Goal: Navigation & Orientation: Find specific page/section

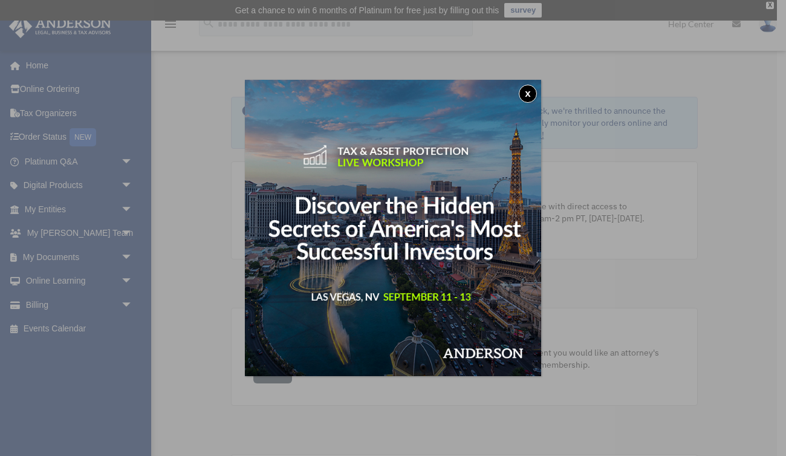
click at [531, 94] on button "x" at bounding box center [528, 94] width 18 height 18
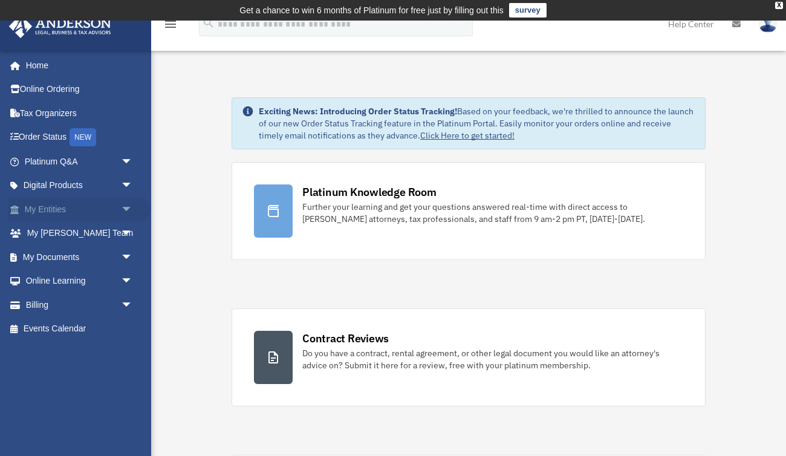
click at [66, 210] on link "My Entities arrow_drop_down" at bounding box center [79, 209] width 143 height 24
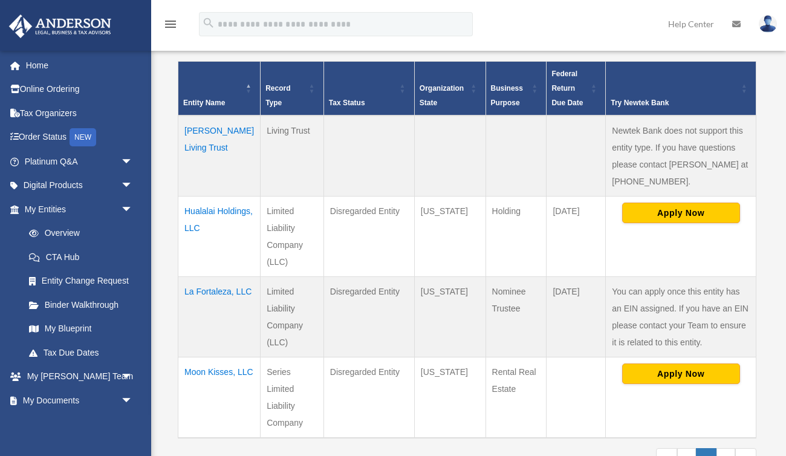
scroll to position [315, 0]
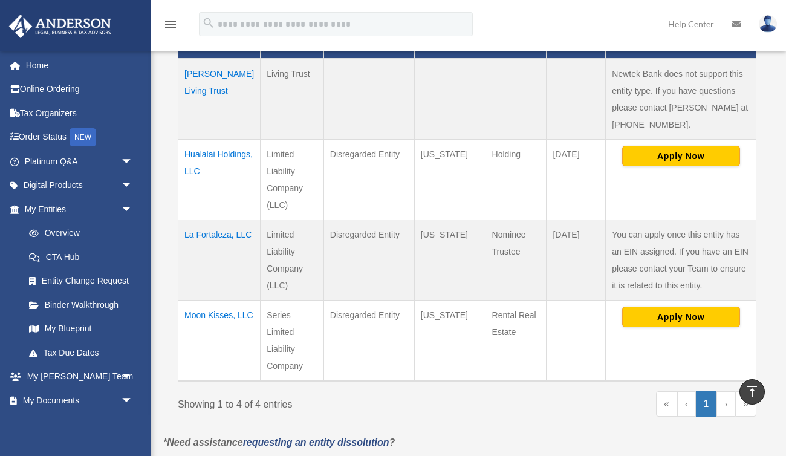
click at [198, 151] on td "Hualalai Holdings, LLC" at bounding box center [219, 180] width 82 height 80
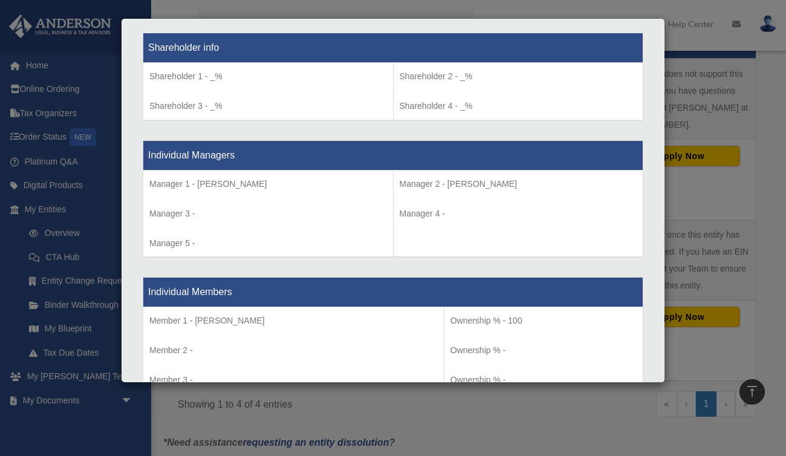
scroll to position [1014, 0]
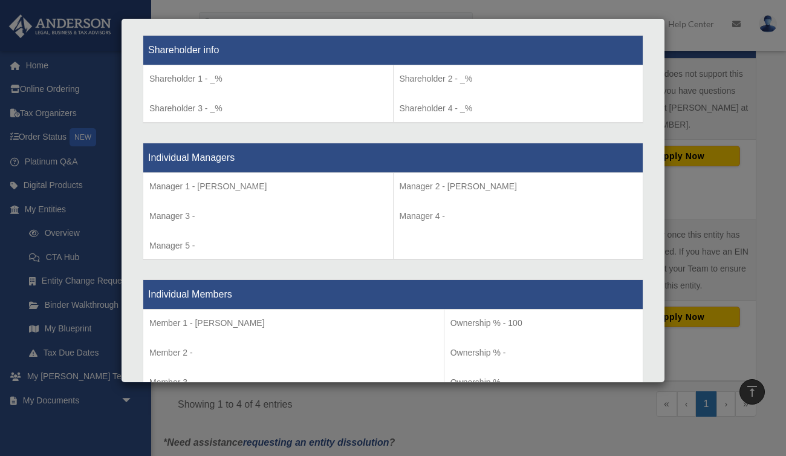
click at [198, 15] on div "Details × Articles Sent Organizational Date" at bounding box center [393, 228] width 786 height 456
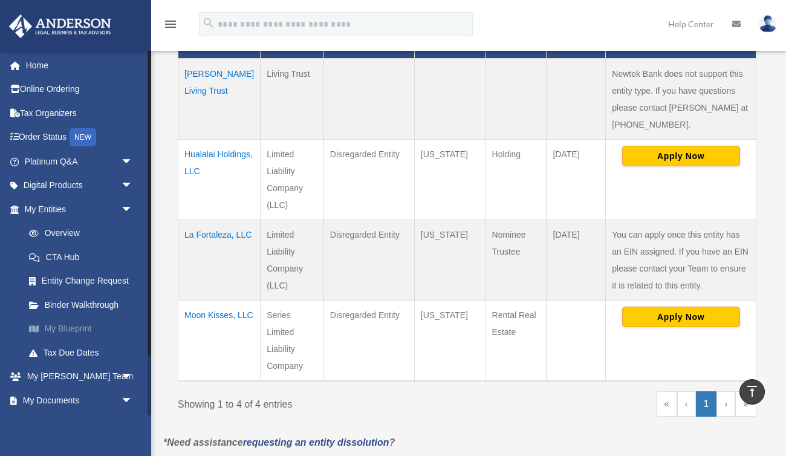
click at [73, 328] on link "My Blueprint" at bounding box center [84, 329] width 134 height 24
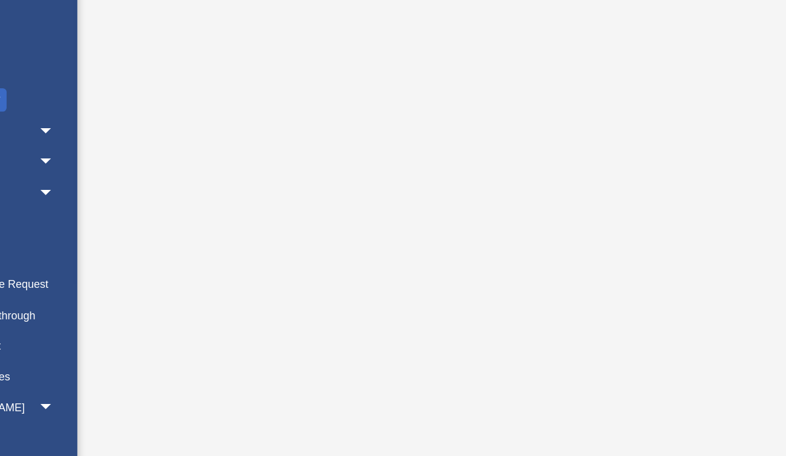
scroll to position [47, 0]
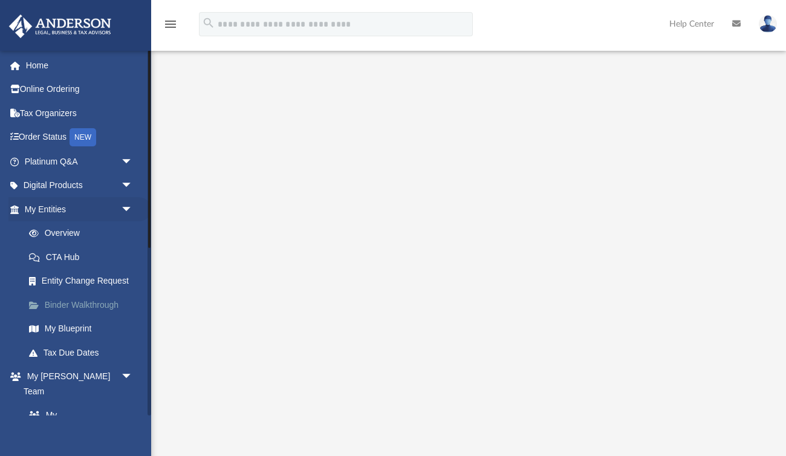
click at [68, 305] on link "Binder Walkthrough" at bounding box center [84, 305] width 134 height 24
click at [57, 301] on link "Binder Walkthrough" at bounding box center [84, 305] width 134 height 24
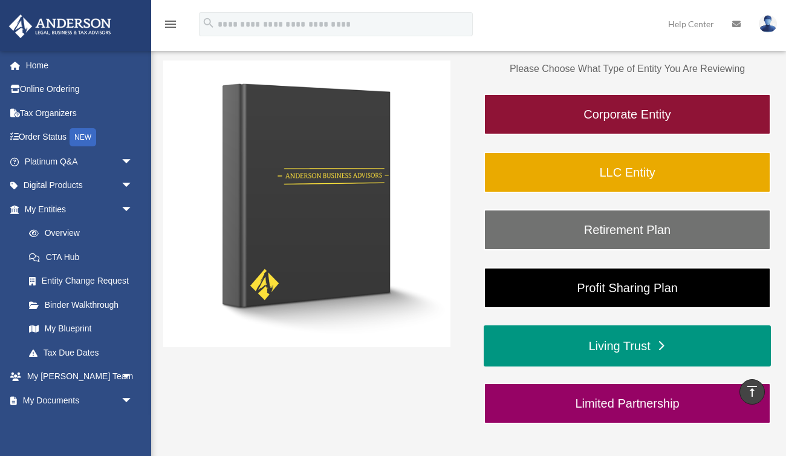
scroll to position [175, 0]
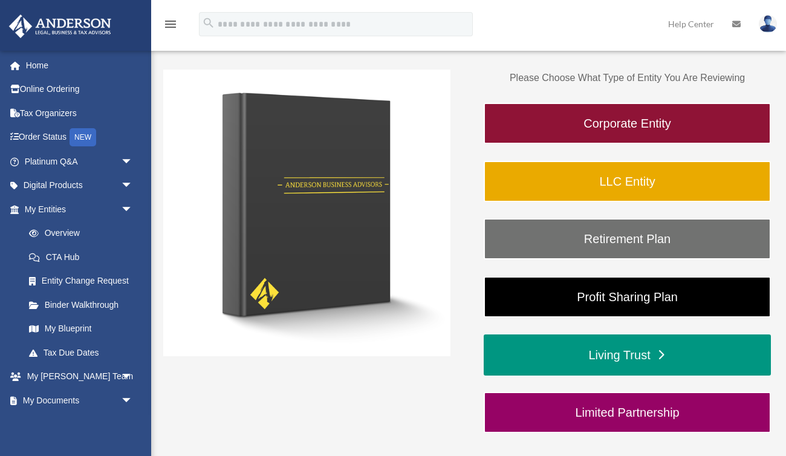
click at [607, 174] on link "LLC Entity" at bounding box center [627, 181] width 287 height 41
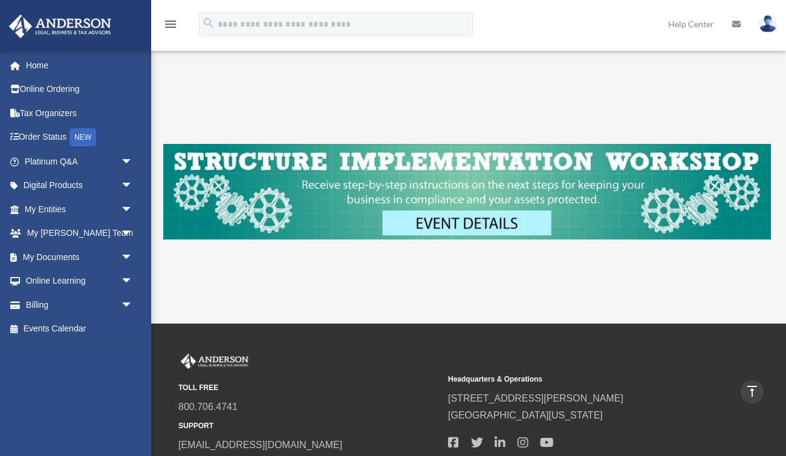
scroll to position [509, 0]
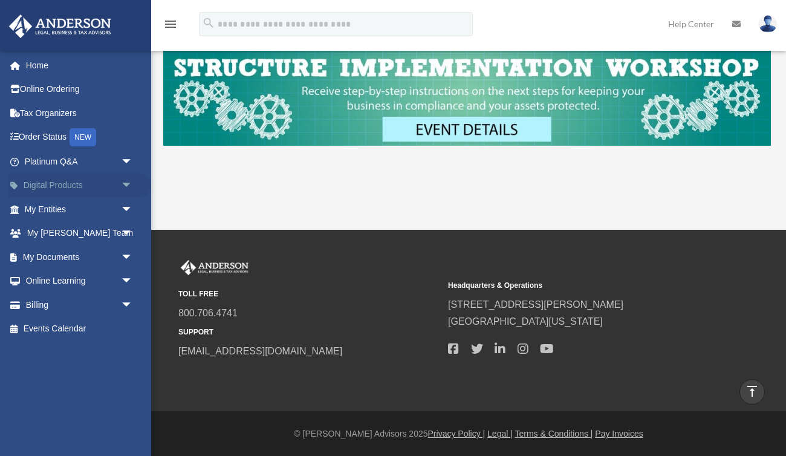
click at [39, 183] on link "Digital Products arrow_drop_down" at bounding box center [79, 186] width 143 height 24
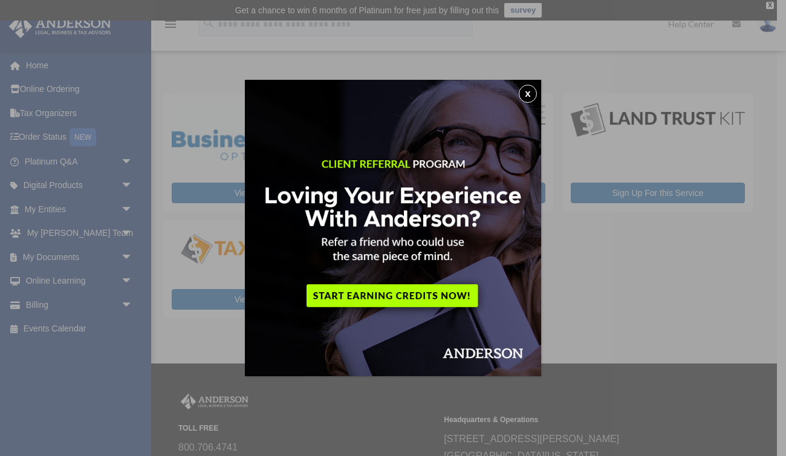
click at [532, 88] on button "x" at bounding box center [528, 94] width 18 height 18
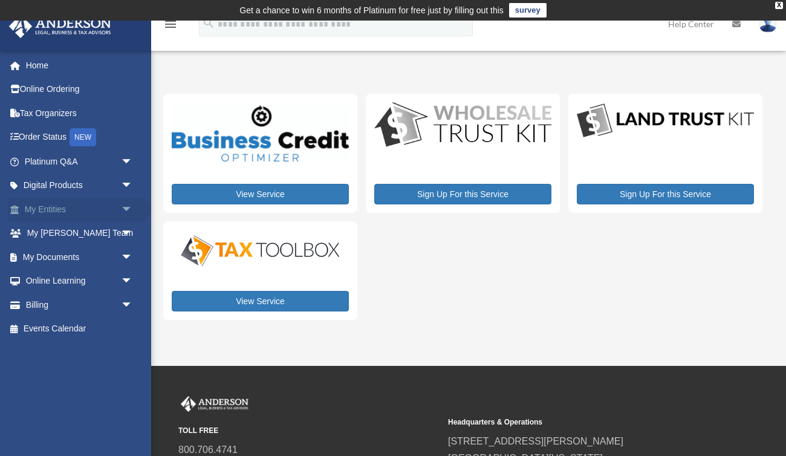
click at [39, 206] on link "My Entities arrow_drop_down" at bounding box center [79, 209] width 143 height 24
click at [30, 207] on link "My Entities arrow_drop_down" at bounding box center [79, 209] width 143 height 24
click at [128, 206] on span "arrow_drop_down" at bounding box center [133, 209] width 24 height 25
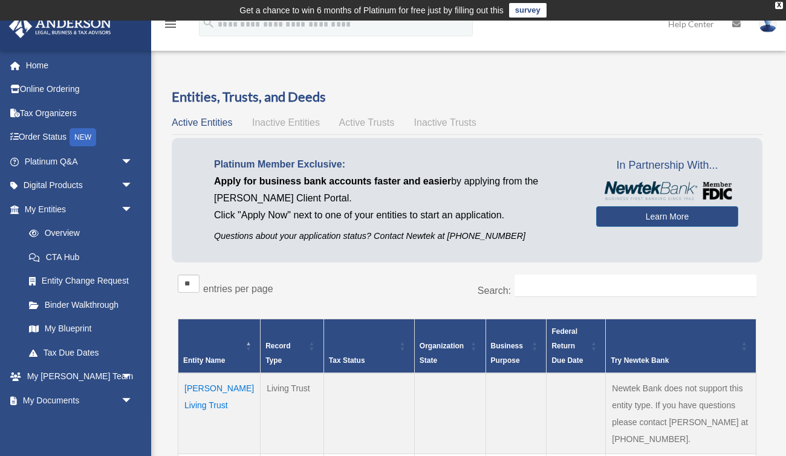
click at [367, 125] on span "Active Trusts" at bounding box center [367, 122] width 56 height 10
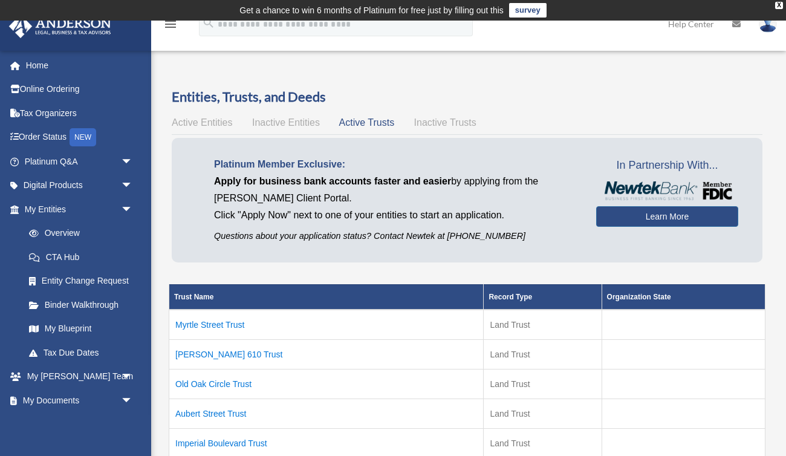
click at [209, 125] on span "Active Entities" at bounding box center [202, 122] width 60 height 10
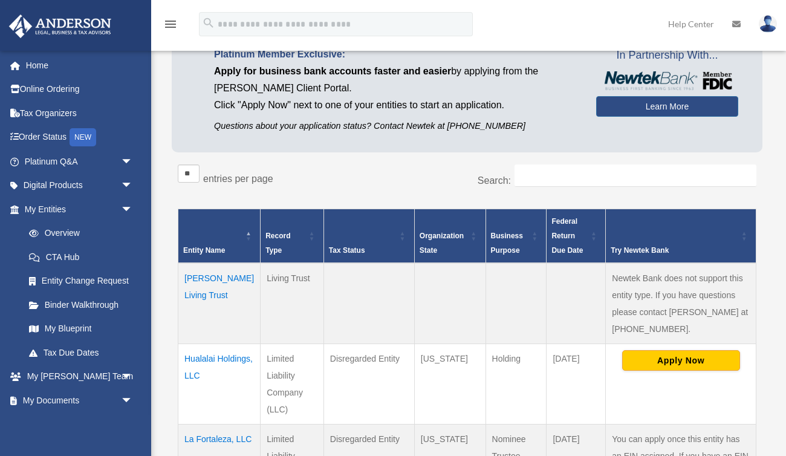
scroll to position [122, 0]
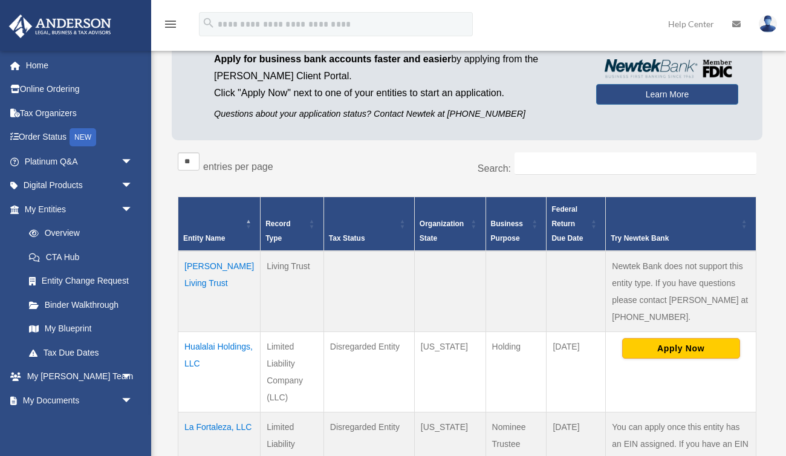
click at [203, 342] on td "Hualalai Holdings, LLC" at bounding box center [219, 372] width 82 height 80
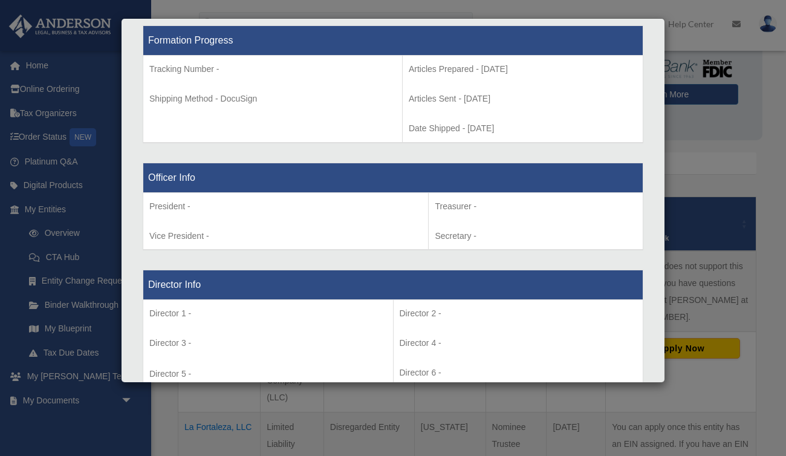
scroll to position [644, 0]
